Goal: Register for event/course

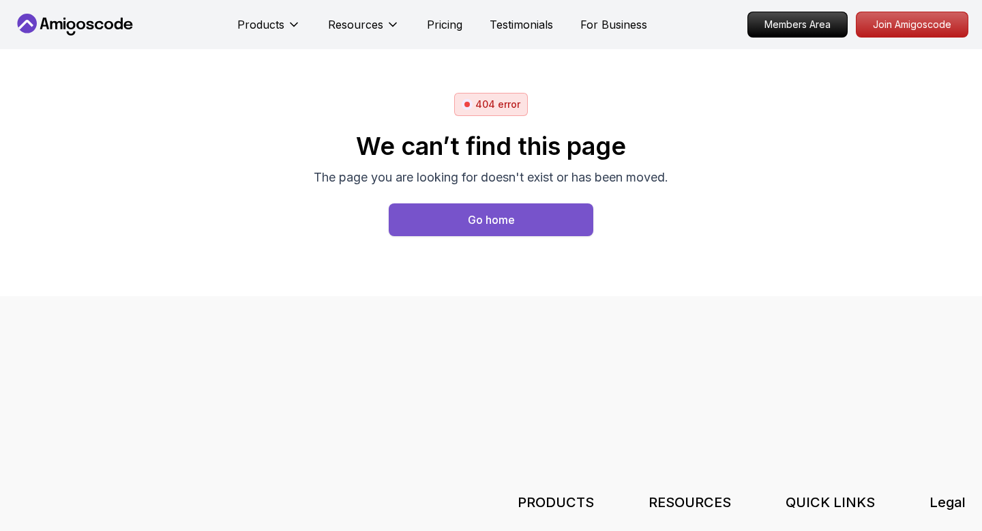
click at [458, 219] on button "Go home" at bounding box center [491, 219] width 205 height 33
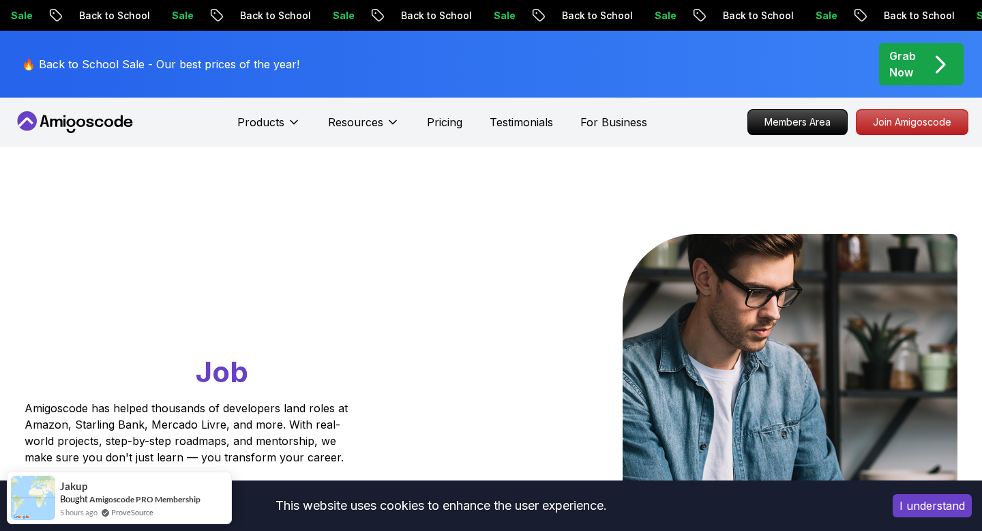
click at [919, 499] on button "I understand" at bounding box center [932, 505] width 79 height 23
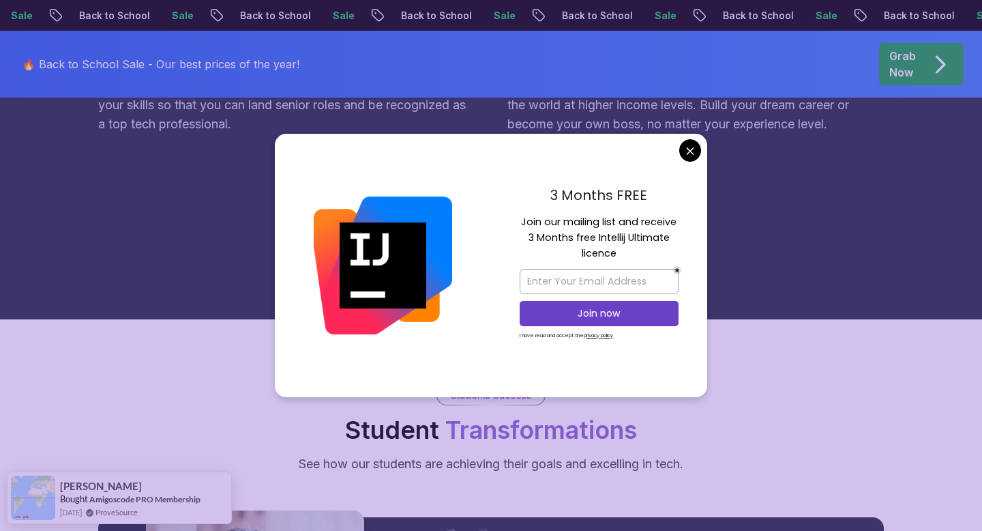
scroll to position [1352, 0]
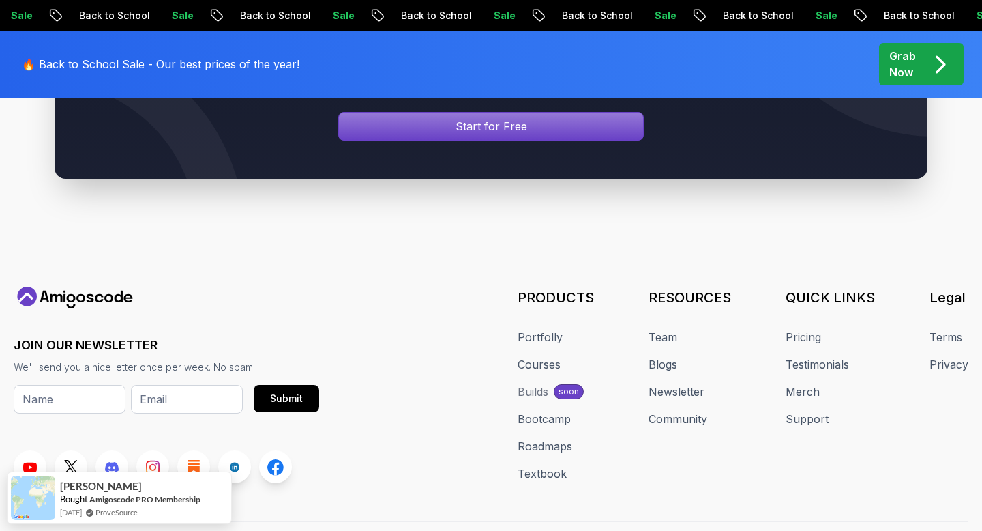
scroll to position [5281, 0]
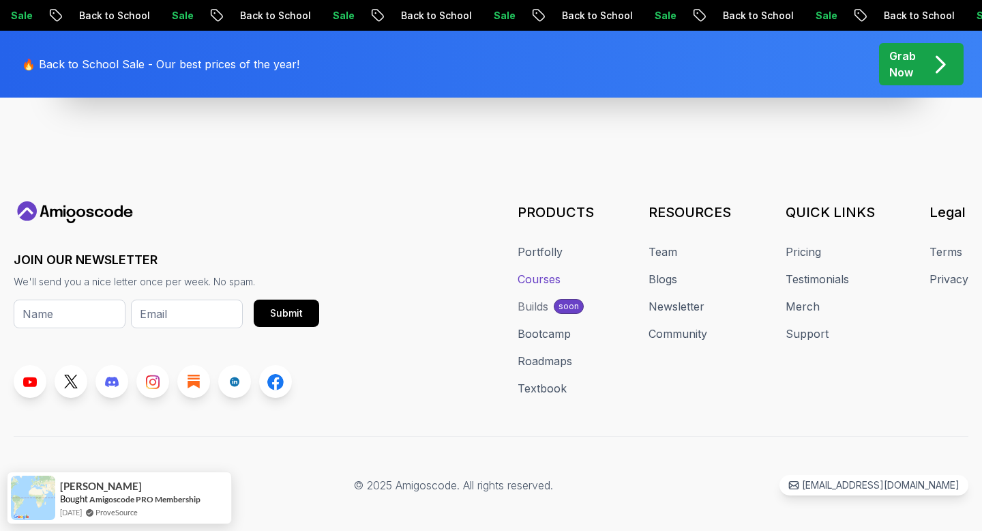
click at [539, 271] on link "Courses" at bounding box center [539, 279] width 43 height 16
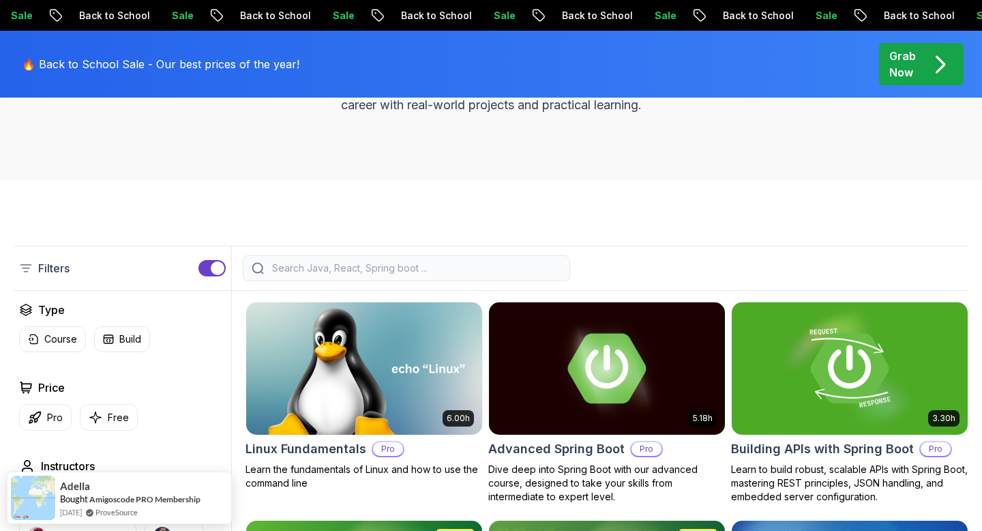
scroll to position [238, 0]
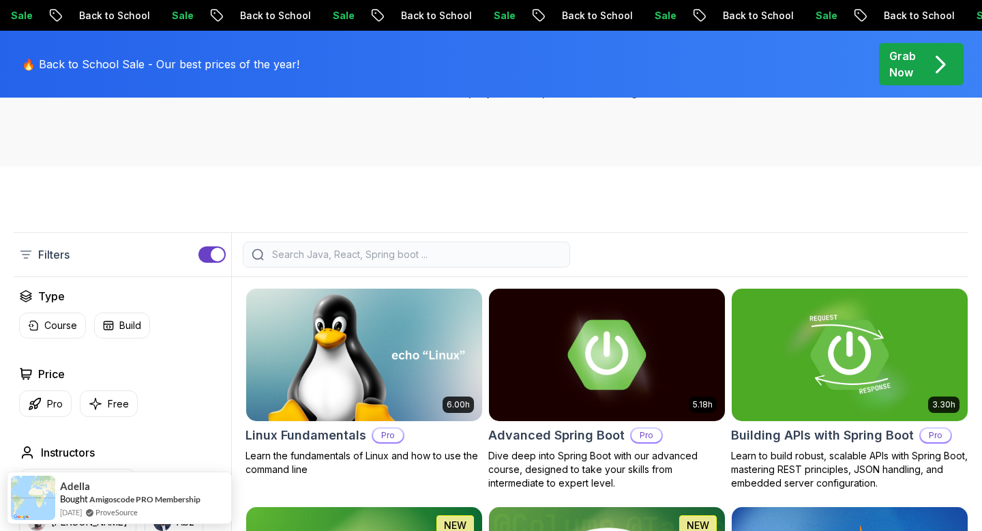
click at [339, 258] on input "search" at bounding box center [415, 255] width 292 height 14
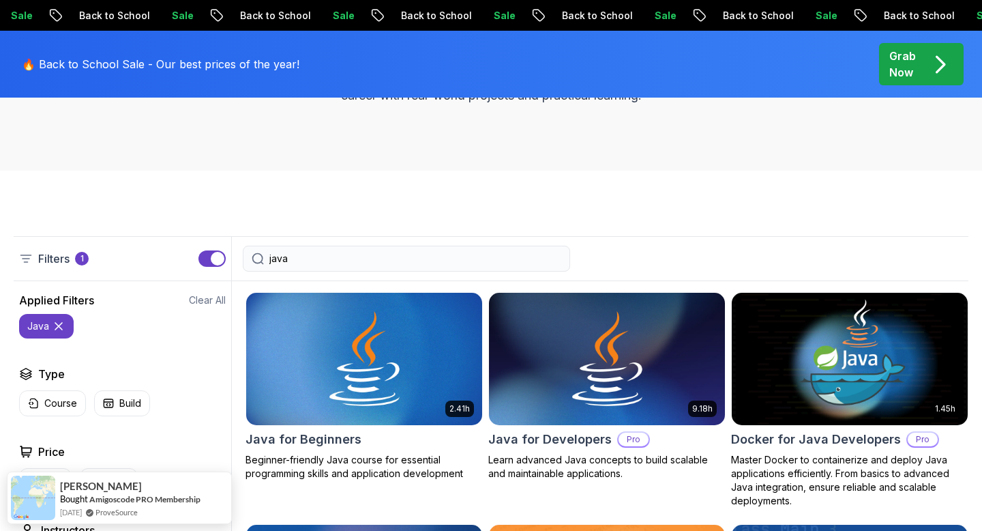
scroll to position [229, 0]
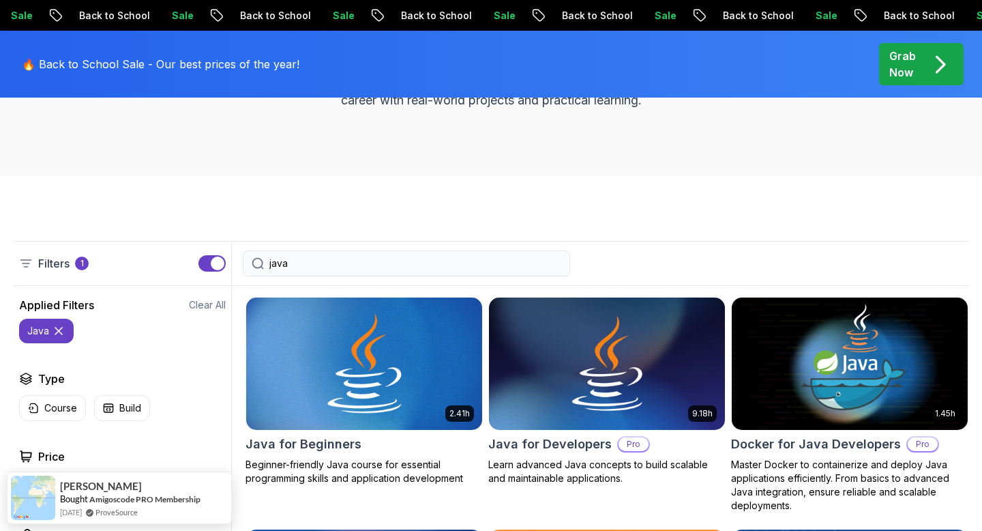
type input "java"
click at [380, 356] on img at bounding box center [364, 363] width 248 height 138
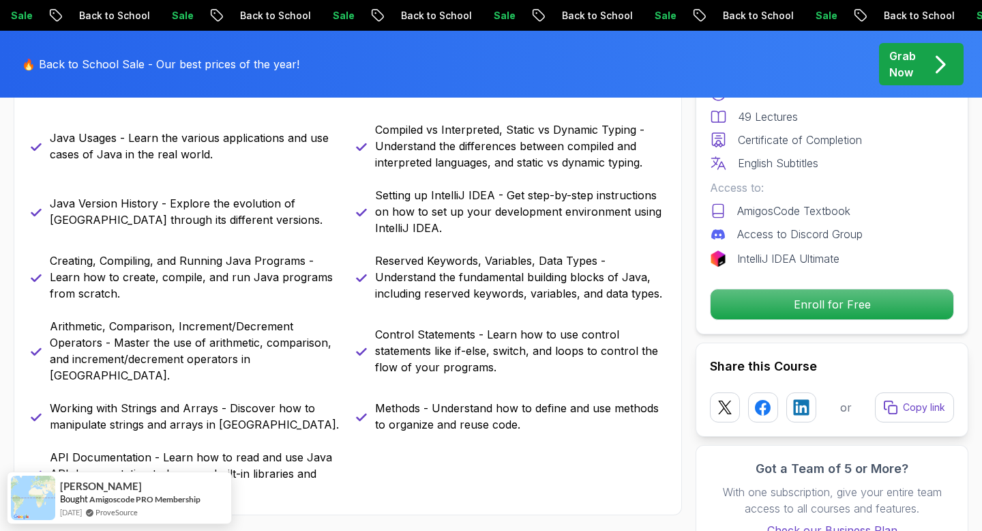
scroll to position [880, 0]
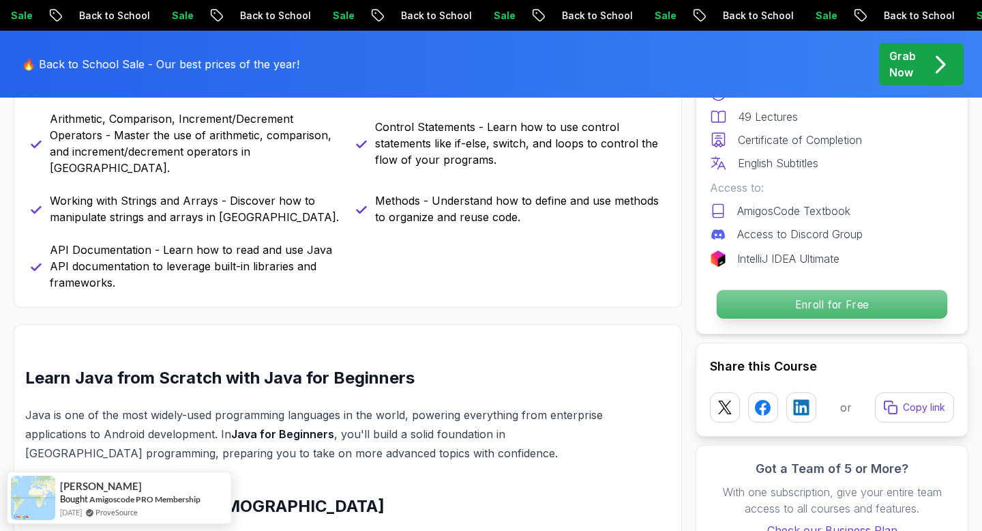
click at [788, 310] on p "Enroll for Free" at bounding box center [832, 304] width 230 height 29
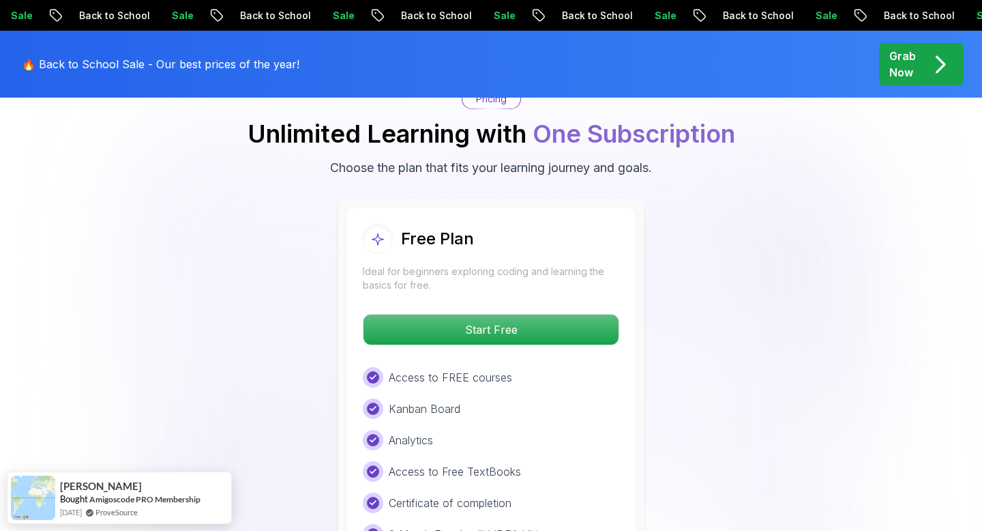
scroll to position [2769, 0]
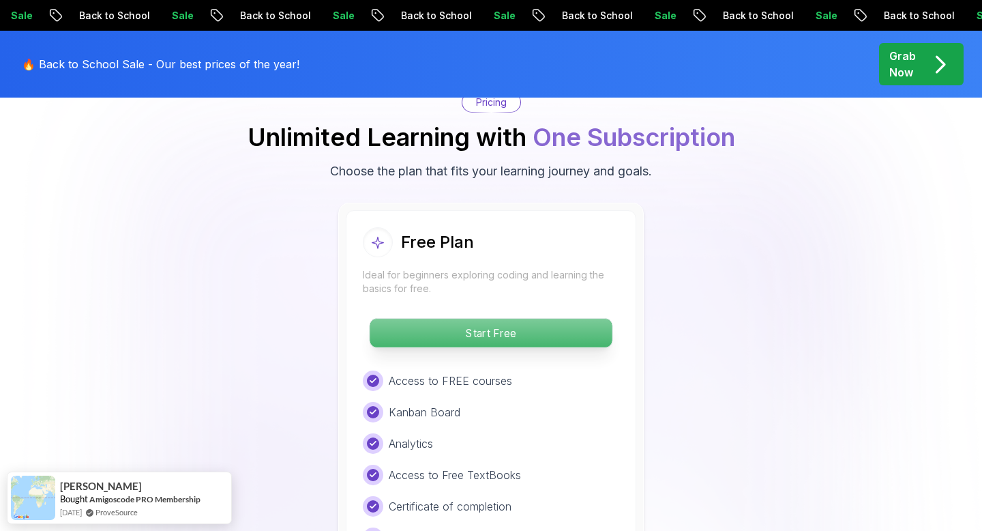
click at [479, 318] on p "Start Free" at bounding box center [491, 332] width 242 height 29
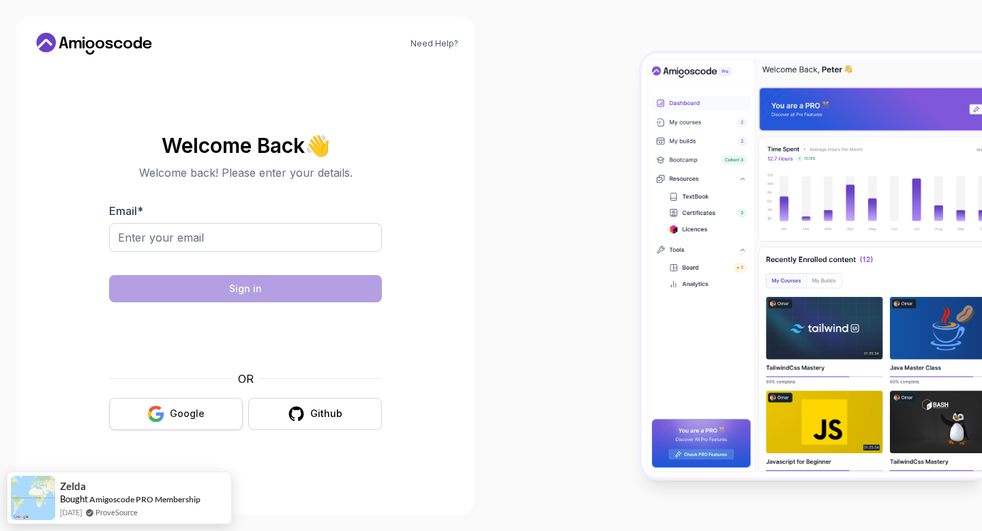
click at [187, 404] on button "Google" at bounding box center [176, 414] width 134 height 32
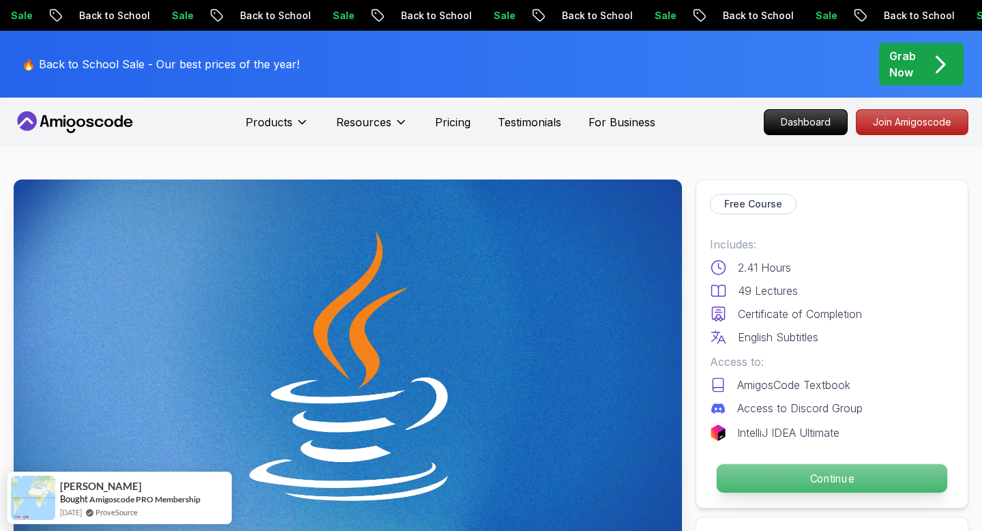
click at [746, 467] on p "Continue" at bounding box center [832, 478] width 230 height 29
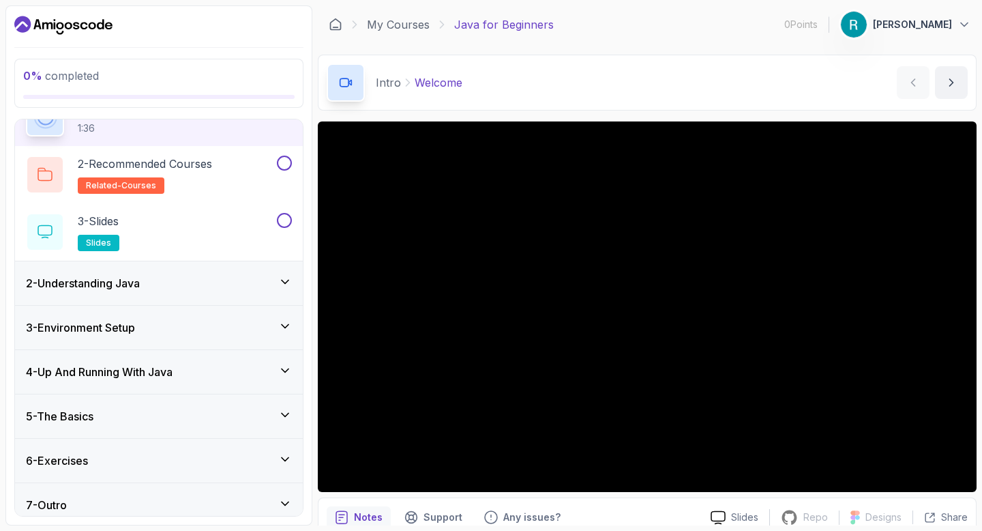
scroll to position [85, 0]
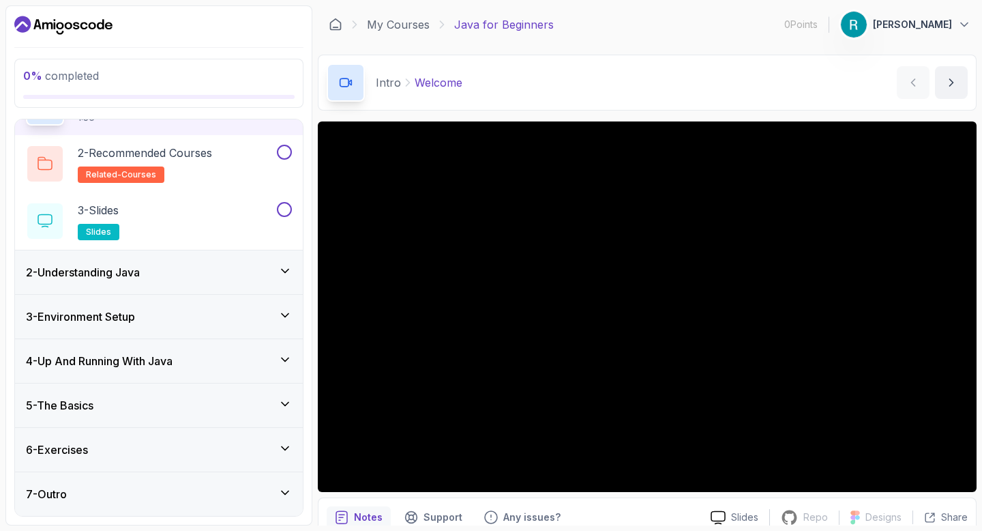
click at [156, 441] on div "6 - Exercises" at bounding box center [159, 449] width 266 height 16
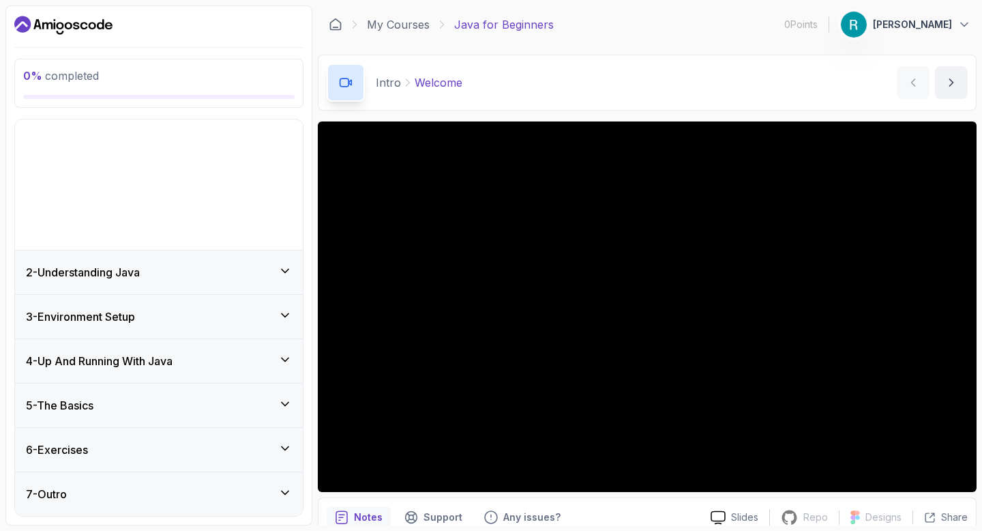
scroll to position [0, 0]
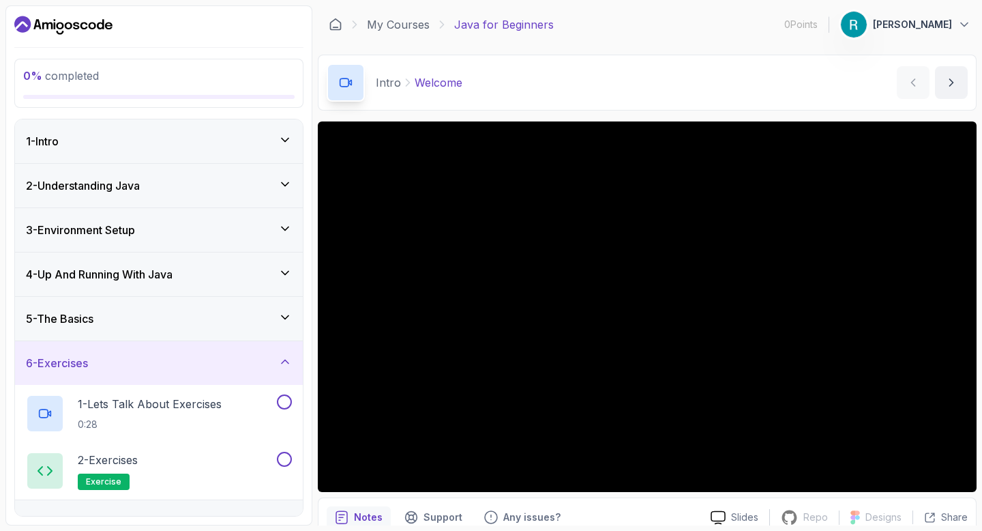
click at [196, 358] on div "6 - Exercises" at bounding box center [159, 363] width 266 height 16
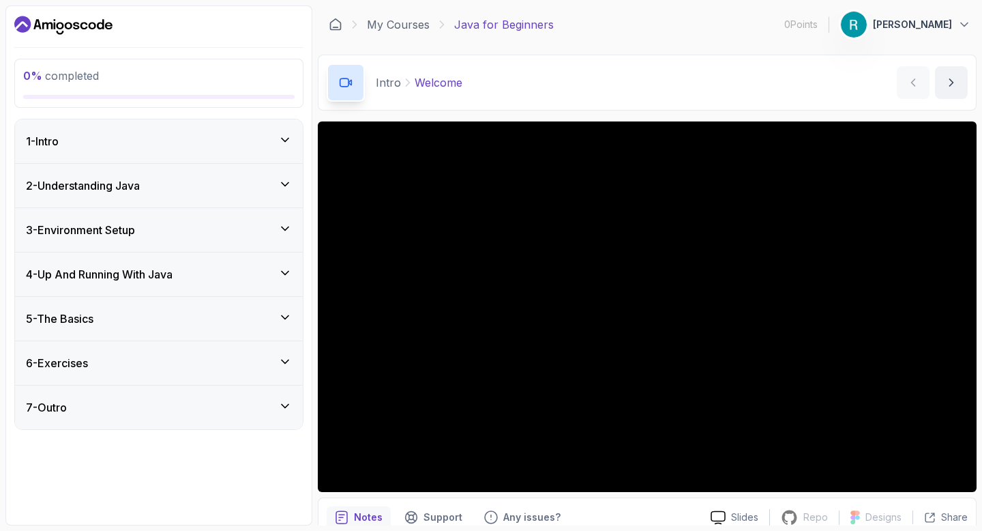
click at [186, 411] on div "7 - Outro" at bounding box center [159, 407] width 266 height 16
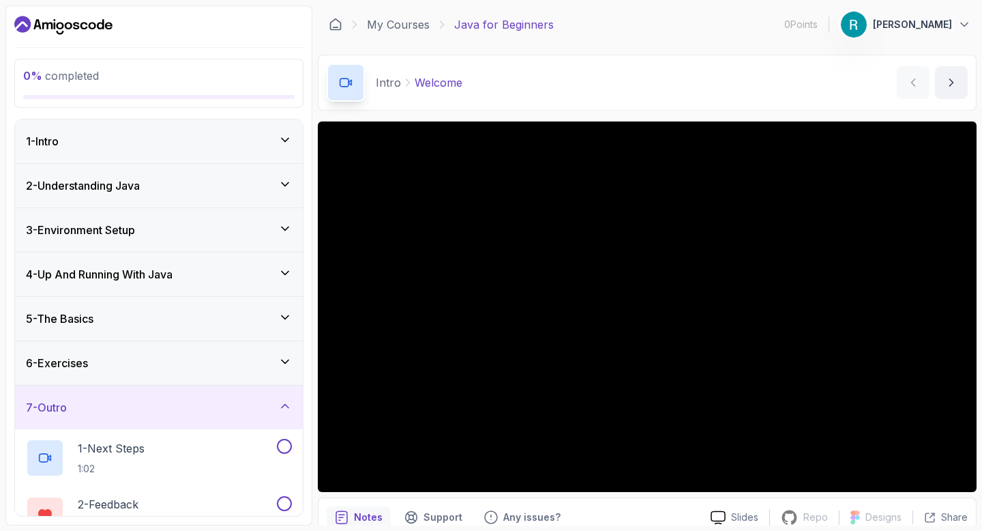
scroll to position [85, 0]
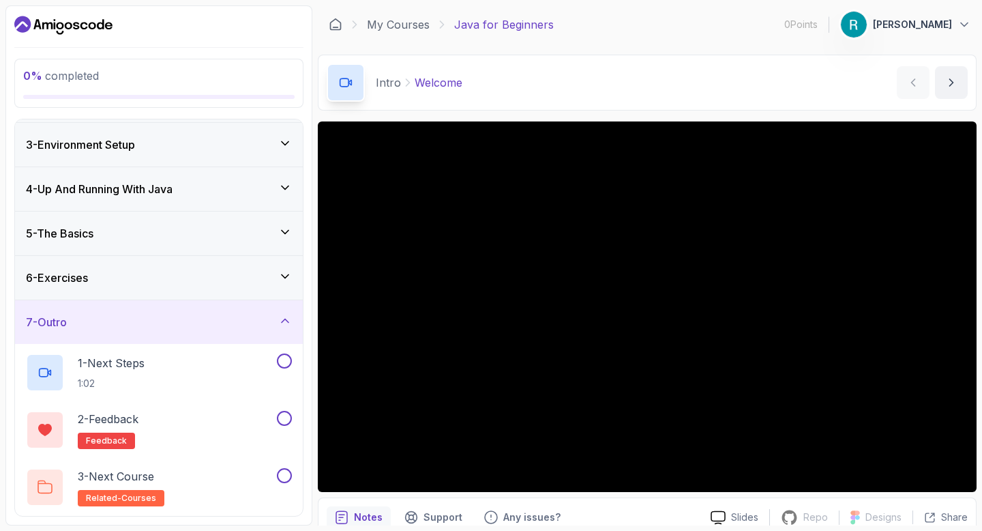
click at [204, 325] on div "7 - Outro" at bounding box center [159, 322] width 266 height 16
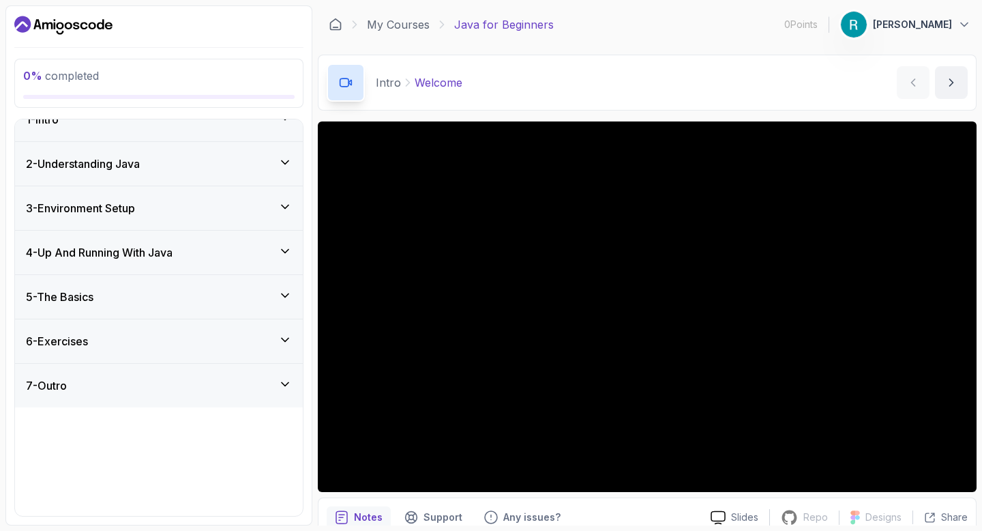
scroll to position [0, 0]
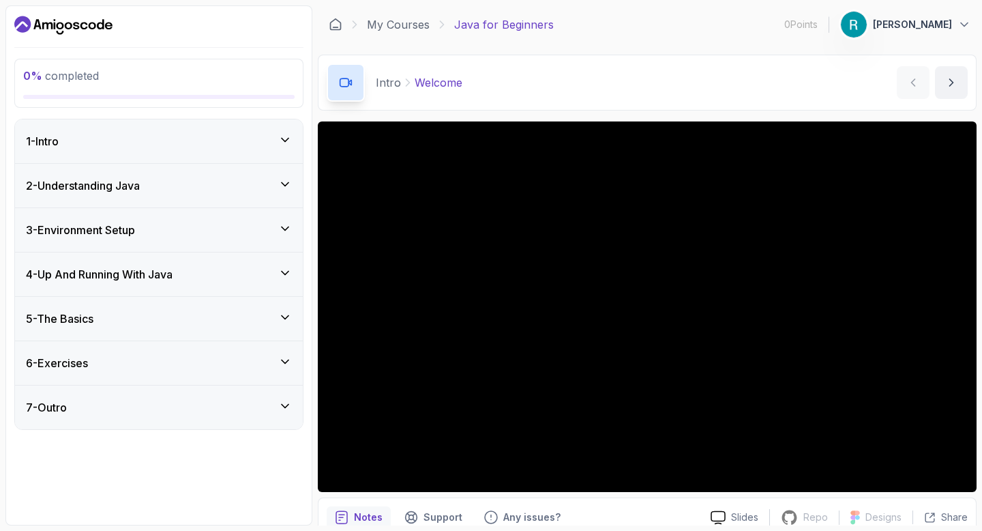
click at [201, 260] on div "4 - Up And Running With Java" at bounding box center [159, 274] width 288 height 44
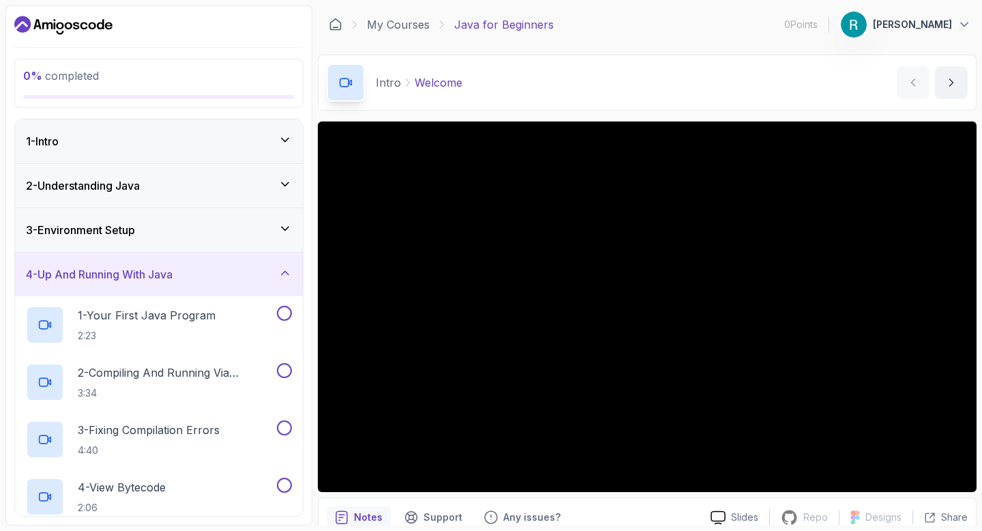
click at [202, 260] on div "4 - Up And Running With Java" at bounding box center [159, 274] width 288 height 44
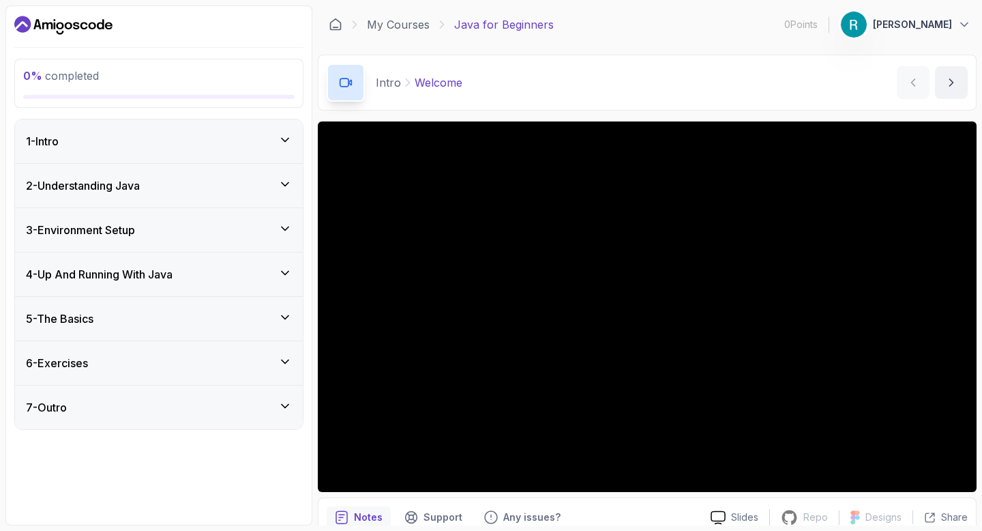
click at [157, 143] on div "1 - Intro" at bounding box center [159, 141] width 266 height 16
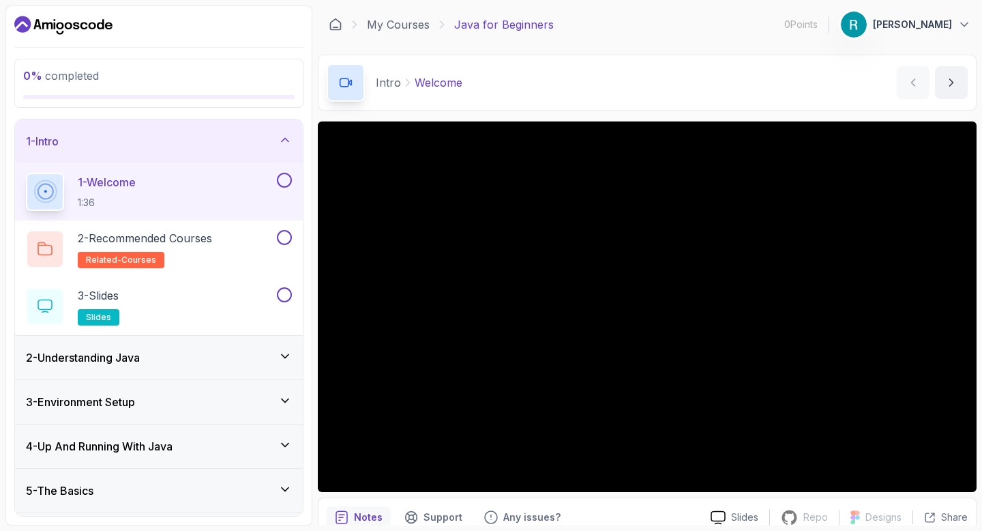
click at [158, 144] on div "1 - Intro" at bounding box center [159, 141] width 266 height 16
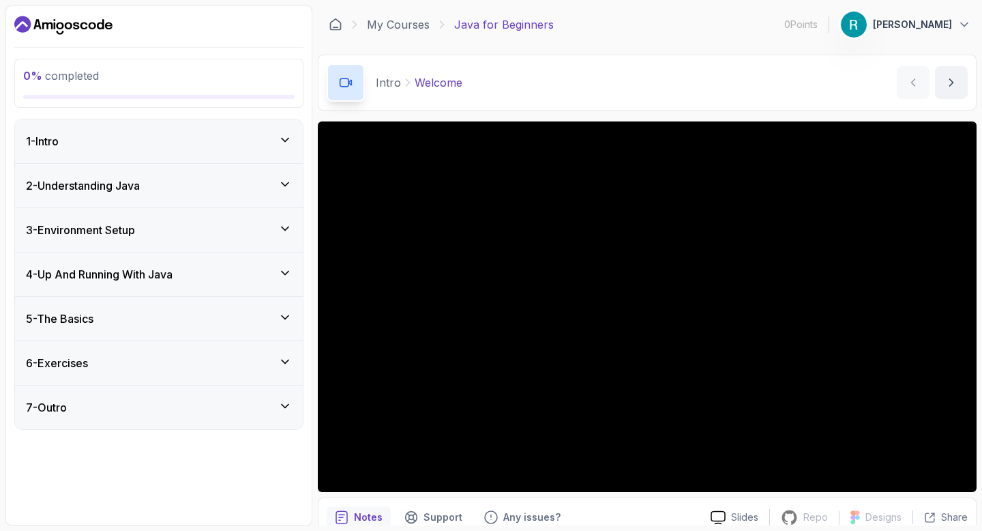
click at [158, 145] on div "1 - Intro" at bounding box center [159, 141] width 266 height 16
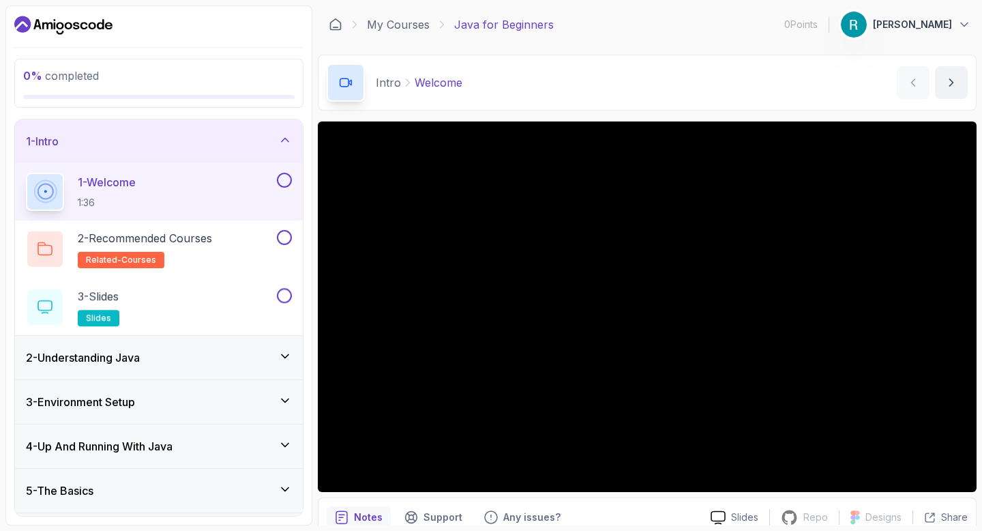
click at [158, 145] on div "1 - Intro" at bounding box center [159, 141] width 266 height 16
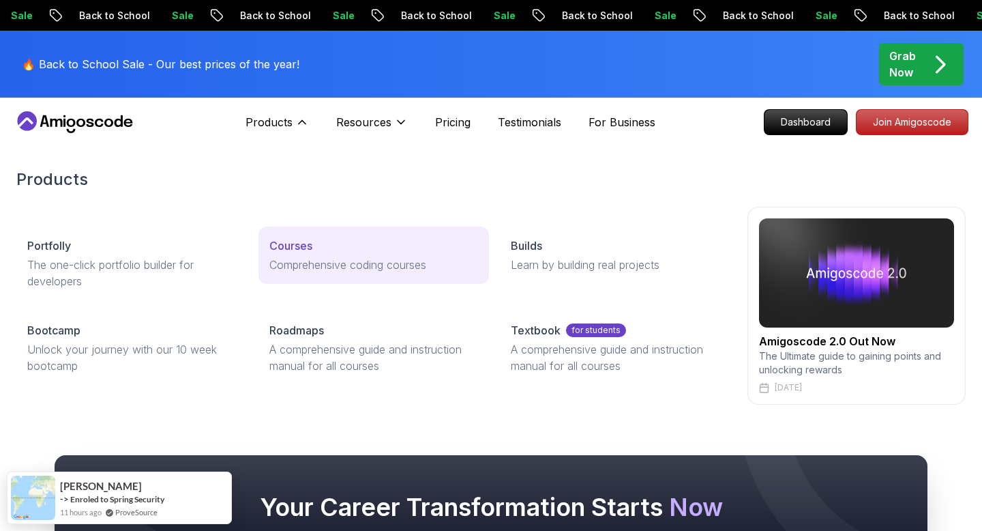
click at [288, 250] on p "Courses" at bounding box center [290, 245] width 43 height 16
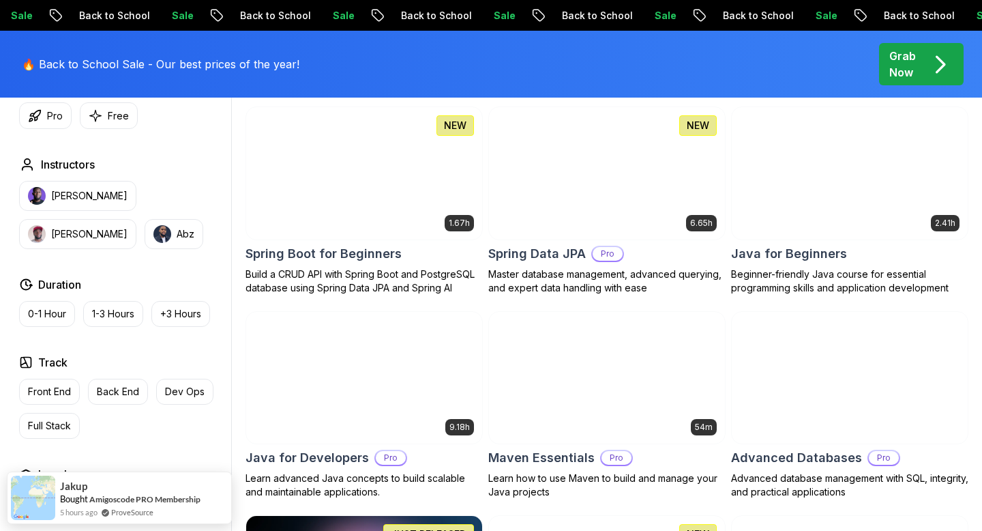
scroll to position [653, 0]
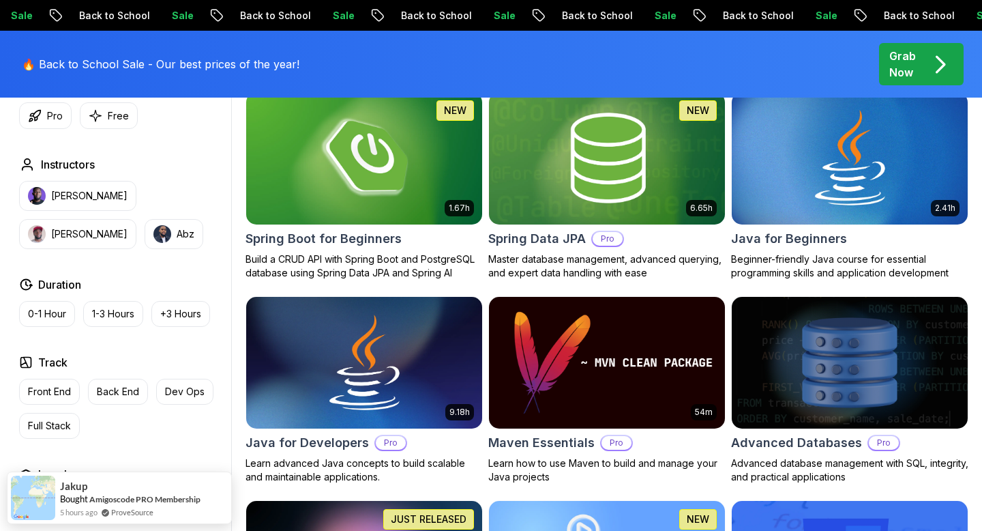
click at [901, 147] on img at bounding box center [850, 158] width 248 height 138
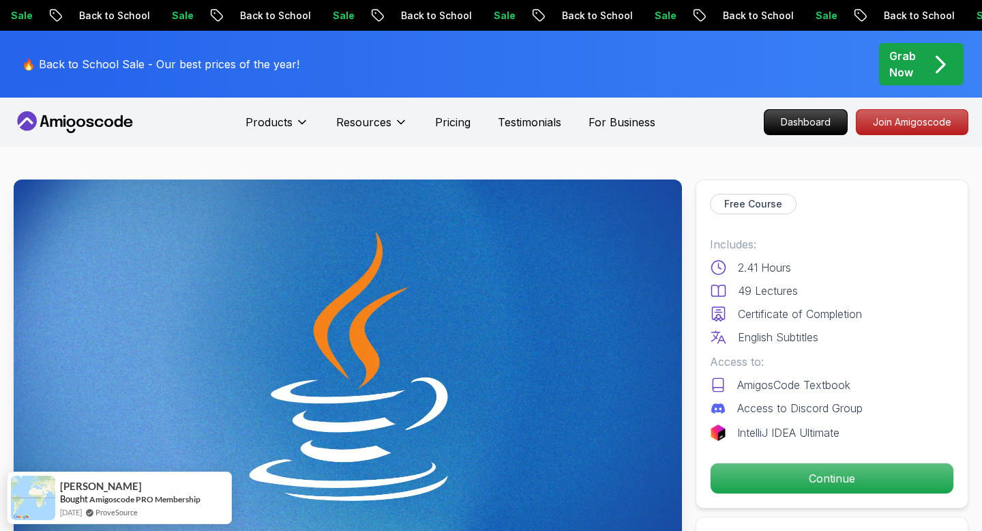
scroll to position [181, 0]
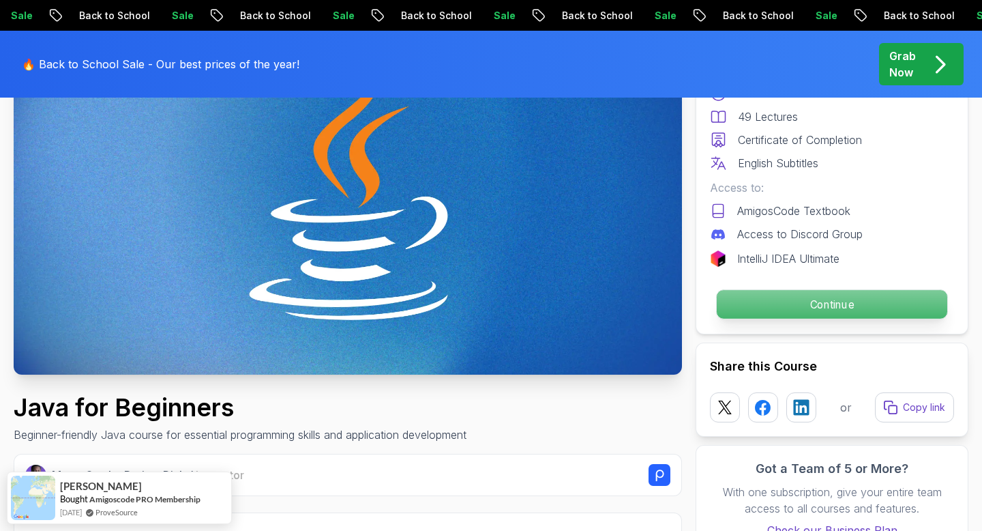
click at [793, 297] on p "Continue" at bounding box center [832, 304] width 230 height 29
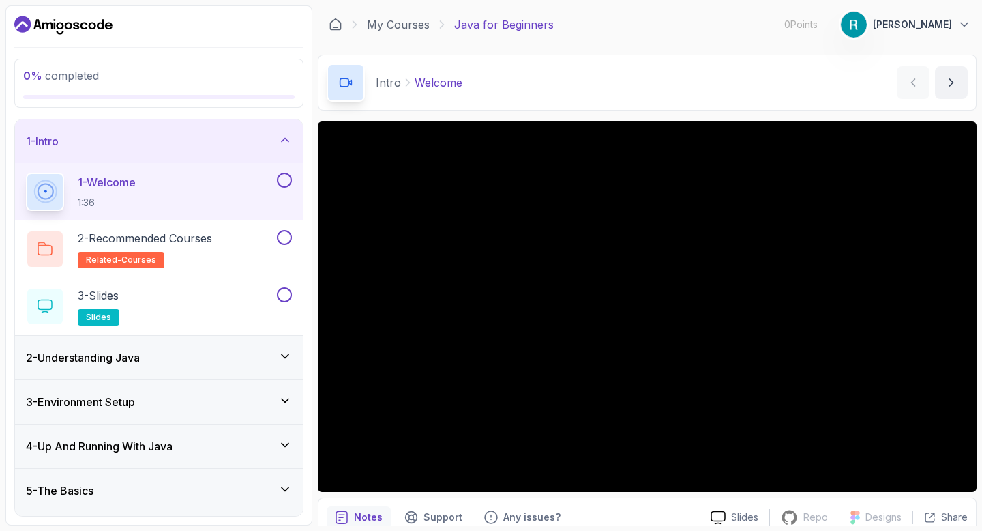
click at [136, 358] on h3 "2 - Understanding Java" at bounding box center [83, 357] width 114 height 16
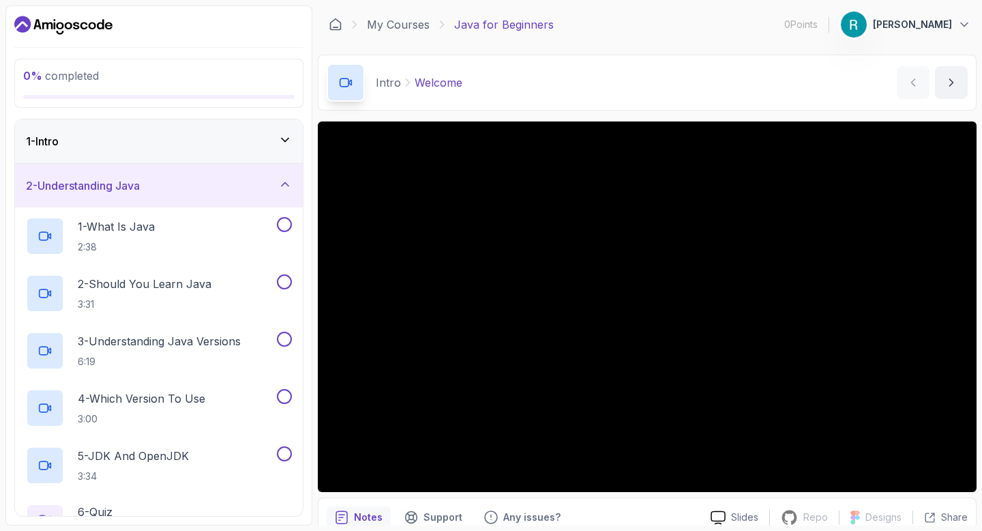
click at [190, 188] on div "2 - Understanding Java" at bounding box center [159, 185] width 266 height 16
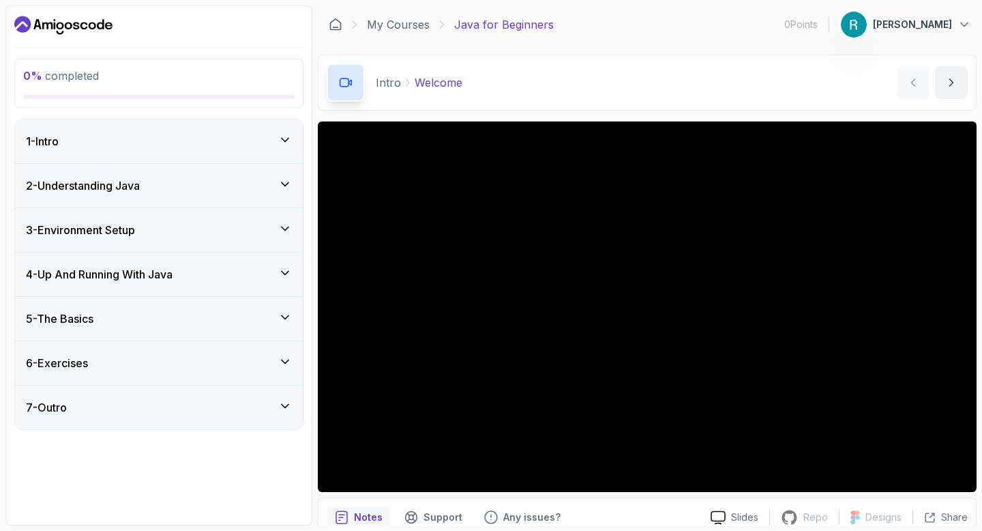
click at [166, 228] on div "3 - Environment Setup" at bounding box center [159, 230] width 266 height 16
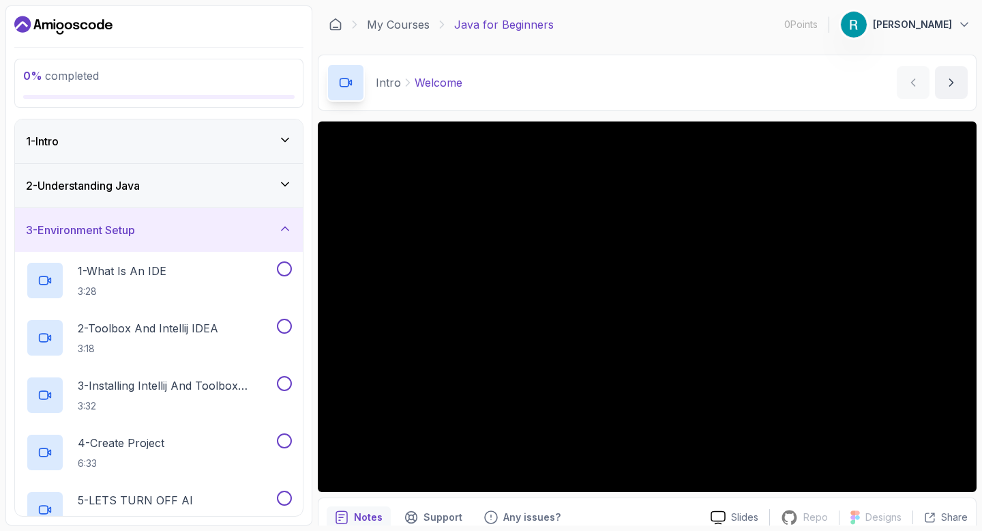
click at [166, 228] on div "3 - Environment Setup" at bounding box center [159, 230] width 266 height 16
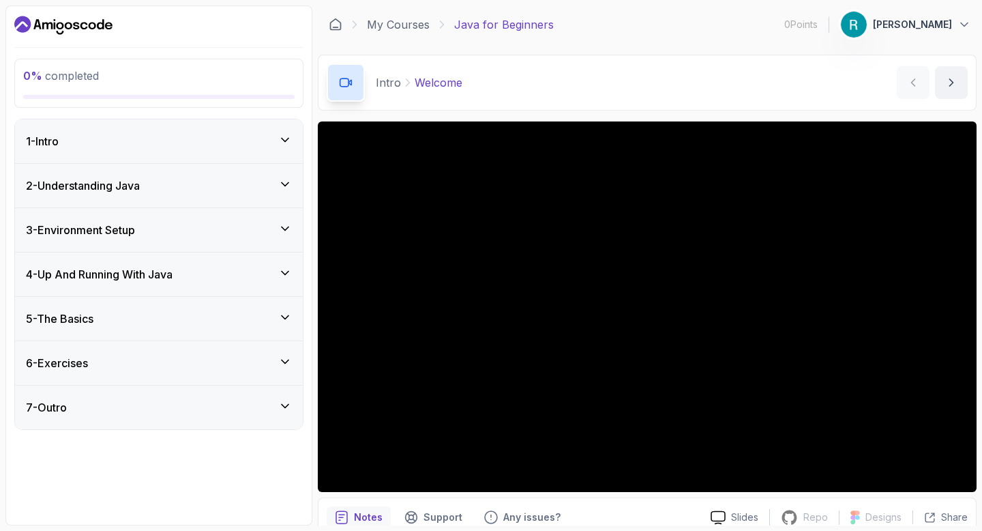
click at [160, 269] on h3 "4 - Up And Running With Java" at bounding box center [99, 274] width 147 height 16
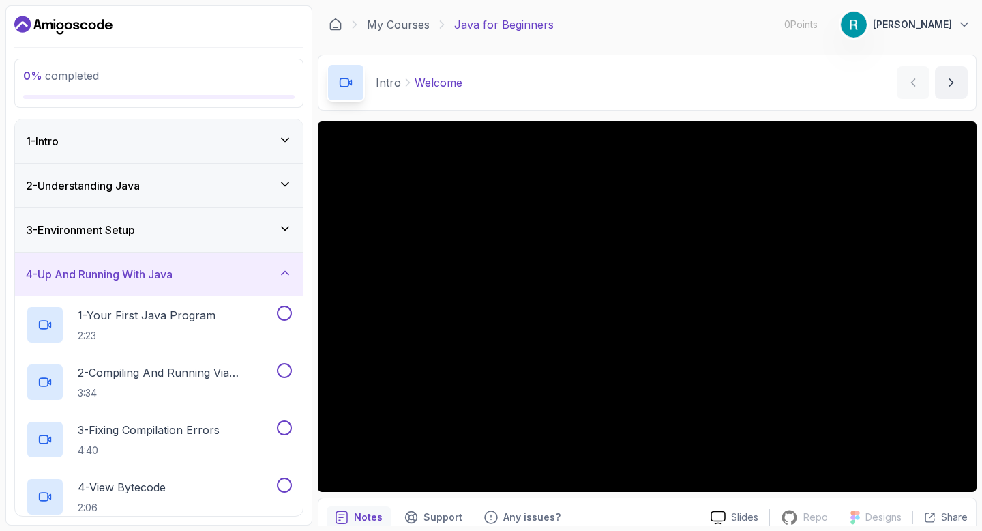
click at [160, 269] on h3 "4 - Up And Running With Java" at bounding box center [99, 274] width 147 height 16
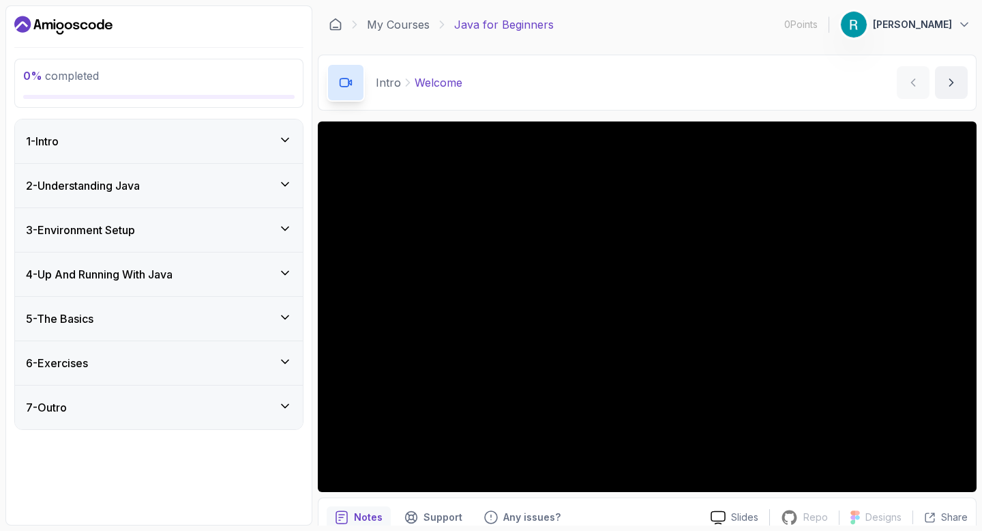
click at [159, 230] on div "3 - Environment Setup" at bounding box center [159, 230] width 266 height 16
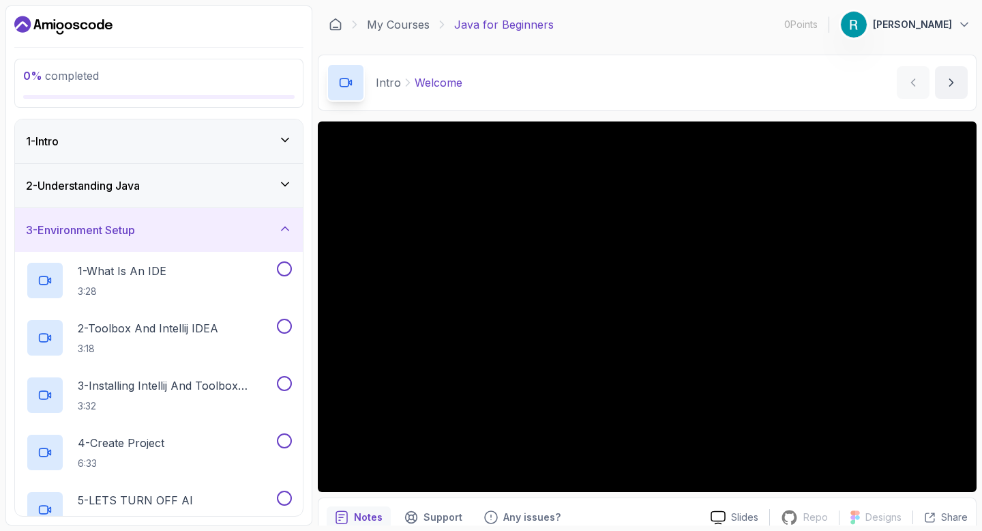
click at [150, 227] on div "3 - Environment Setup" at bounding box center [159, 230] width 266 height 16
